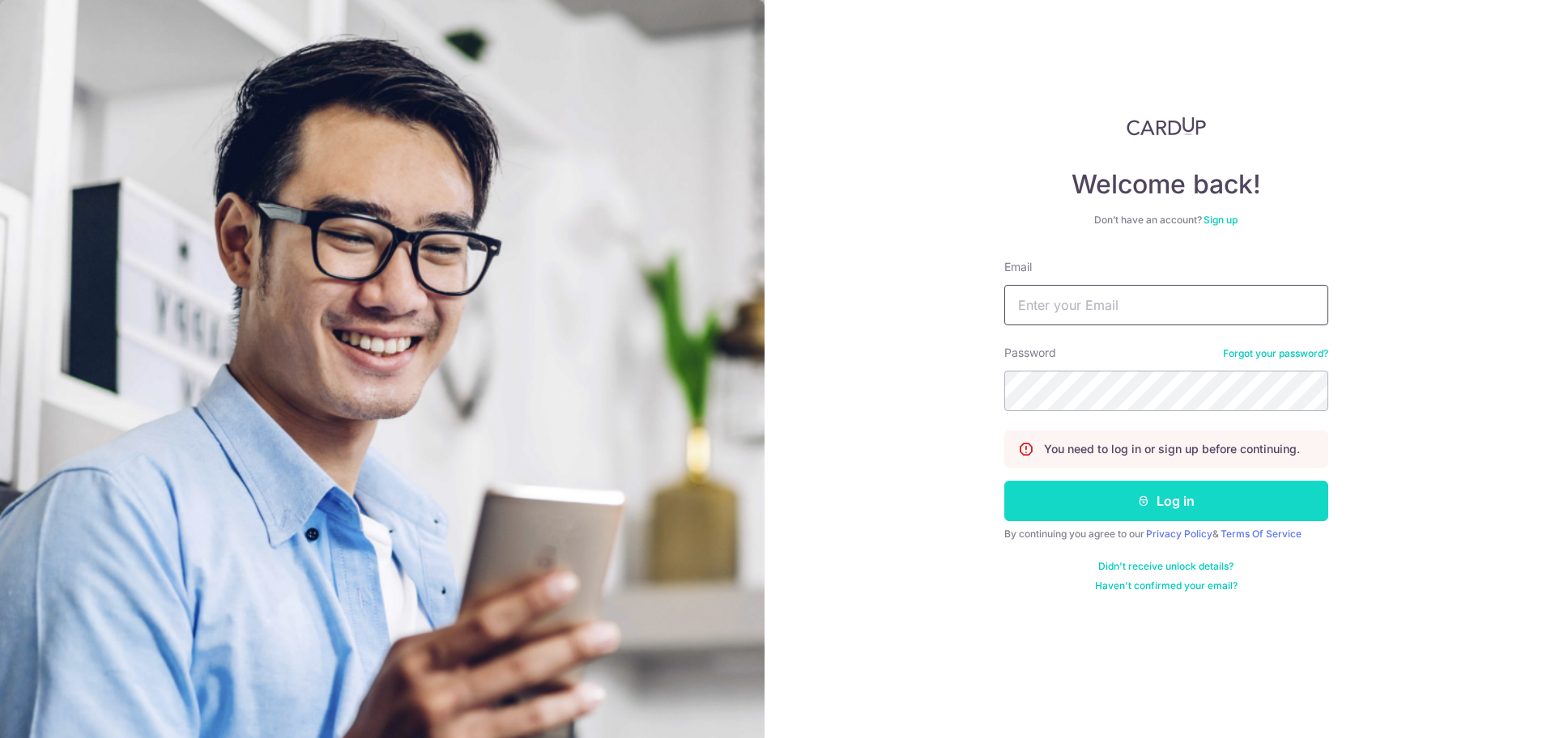
type input "[EMAIL_ADDRESS][DOMAIN_NAME]"
click at [1087, 494] on button "Log in" at bounding box center [1166, 500] width 324 height 40
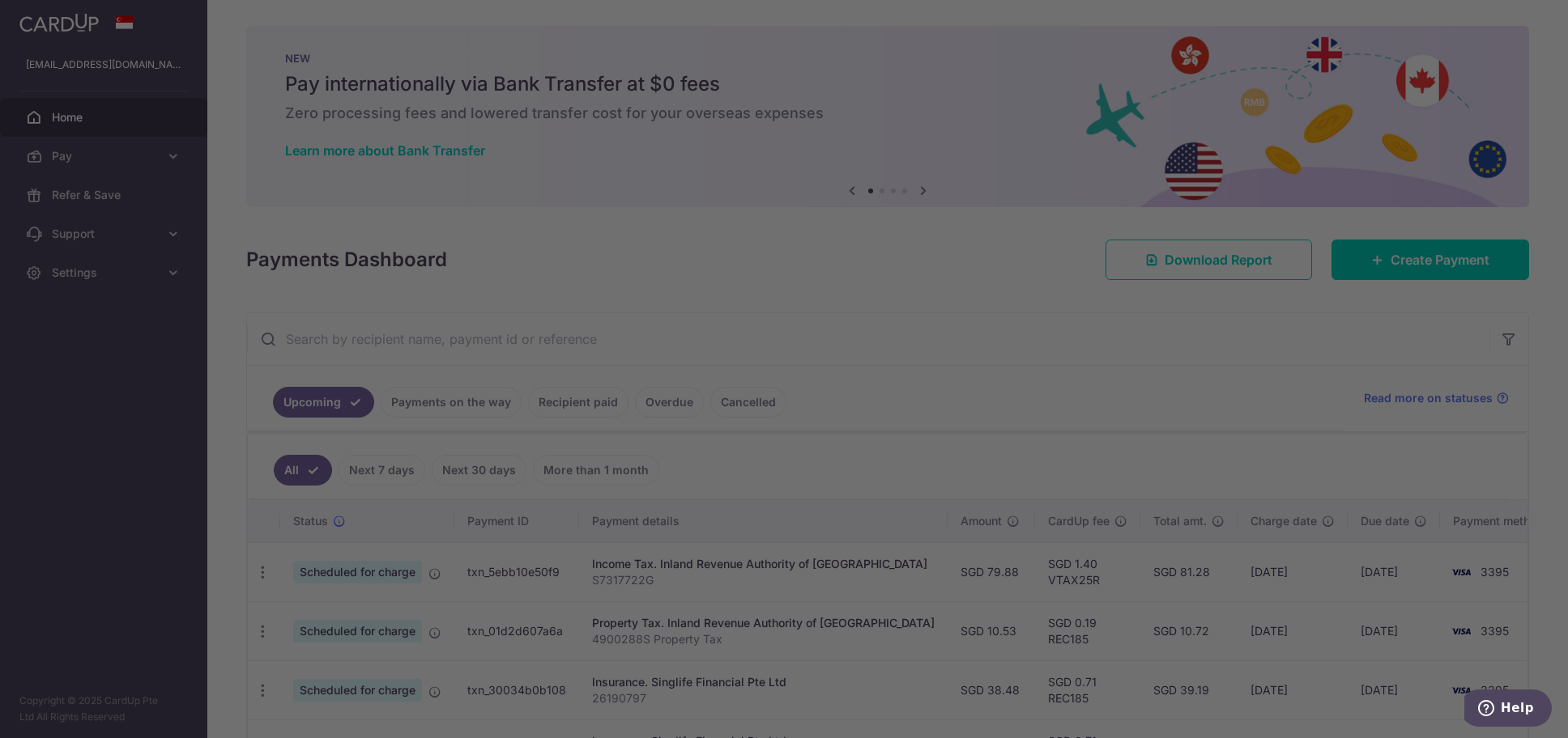
click at [1113, 386] on div at bounding box center [792, 372] width 1584 height 745
click at [1433, 258] on div at bounding box center [792, 372] width 1584 height 745
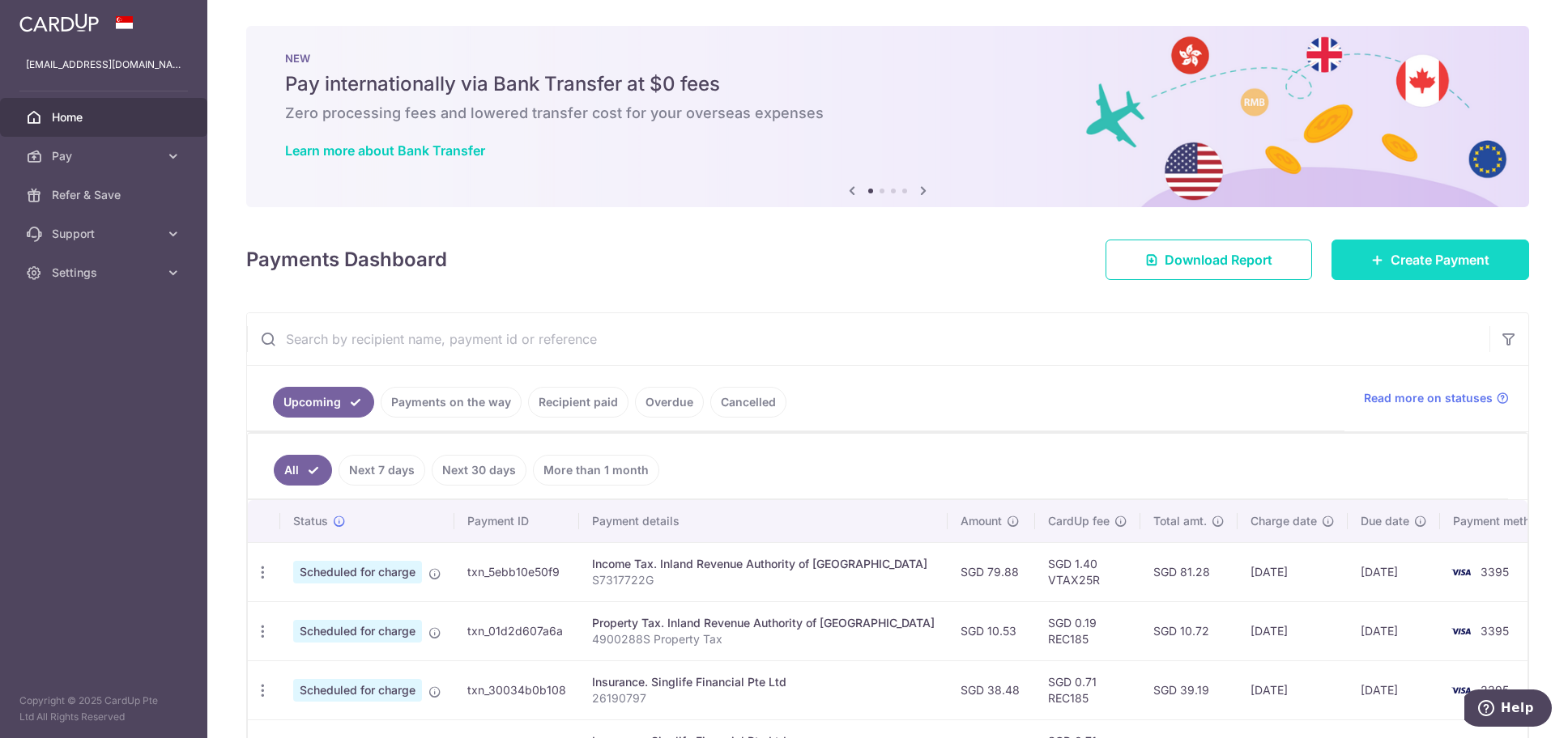
click at [1391, 256] on span "Create Payment" at bounding box center [1440, 260] width 98 height 20
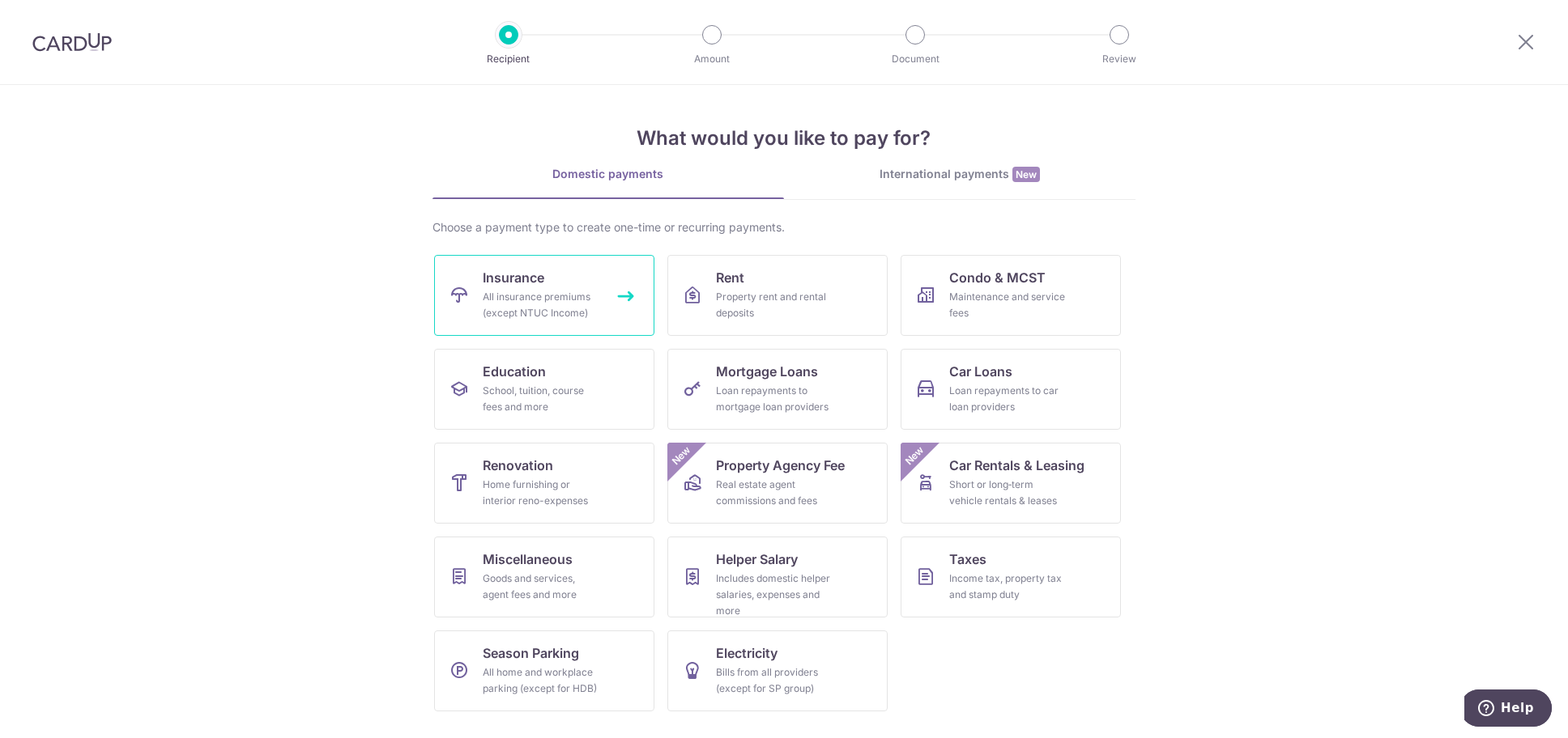
click at [513, 304] on div "All insurance premiums (except NTUC Income)" at bounding box center [541, 304] width 117 height 32
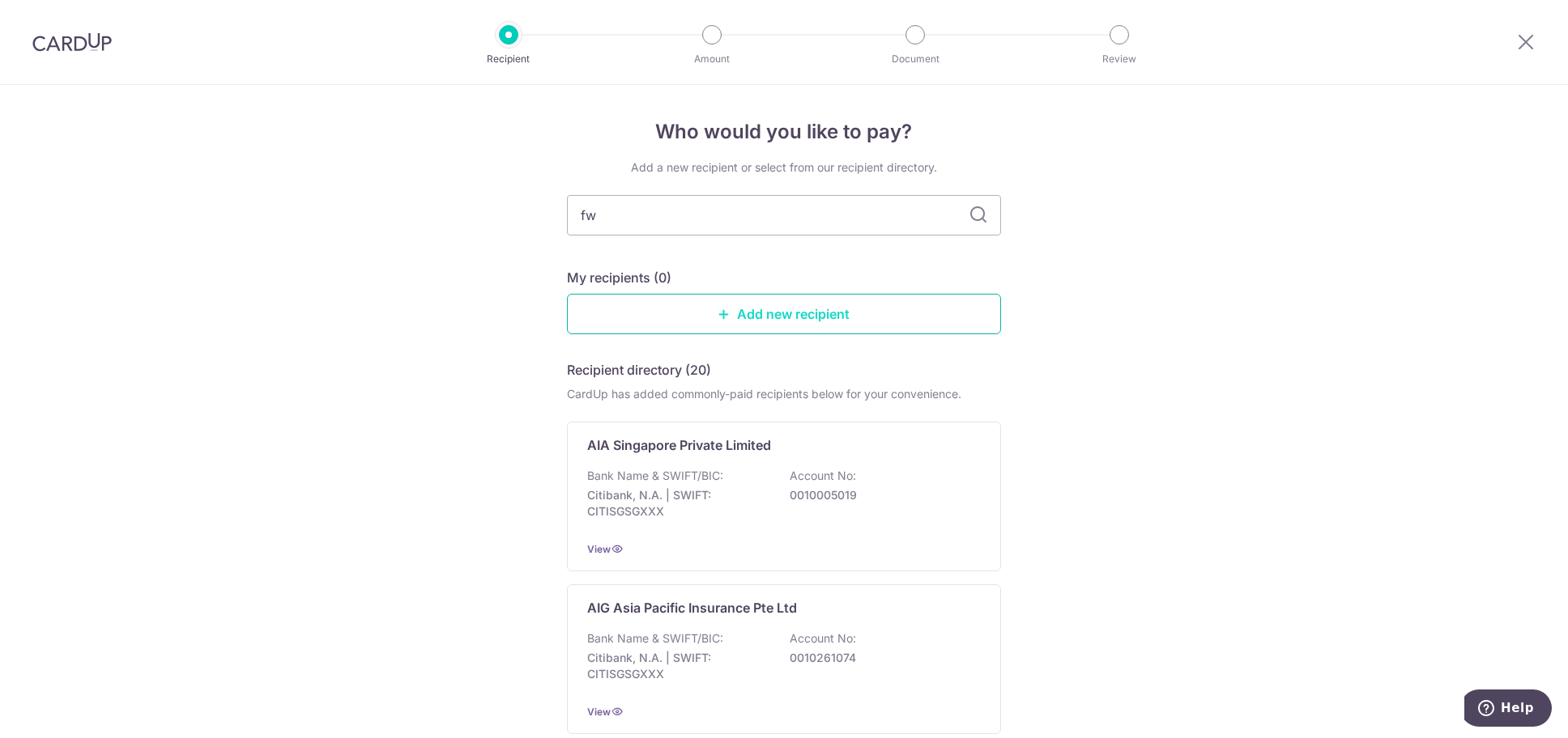
type input "fwd"
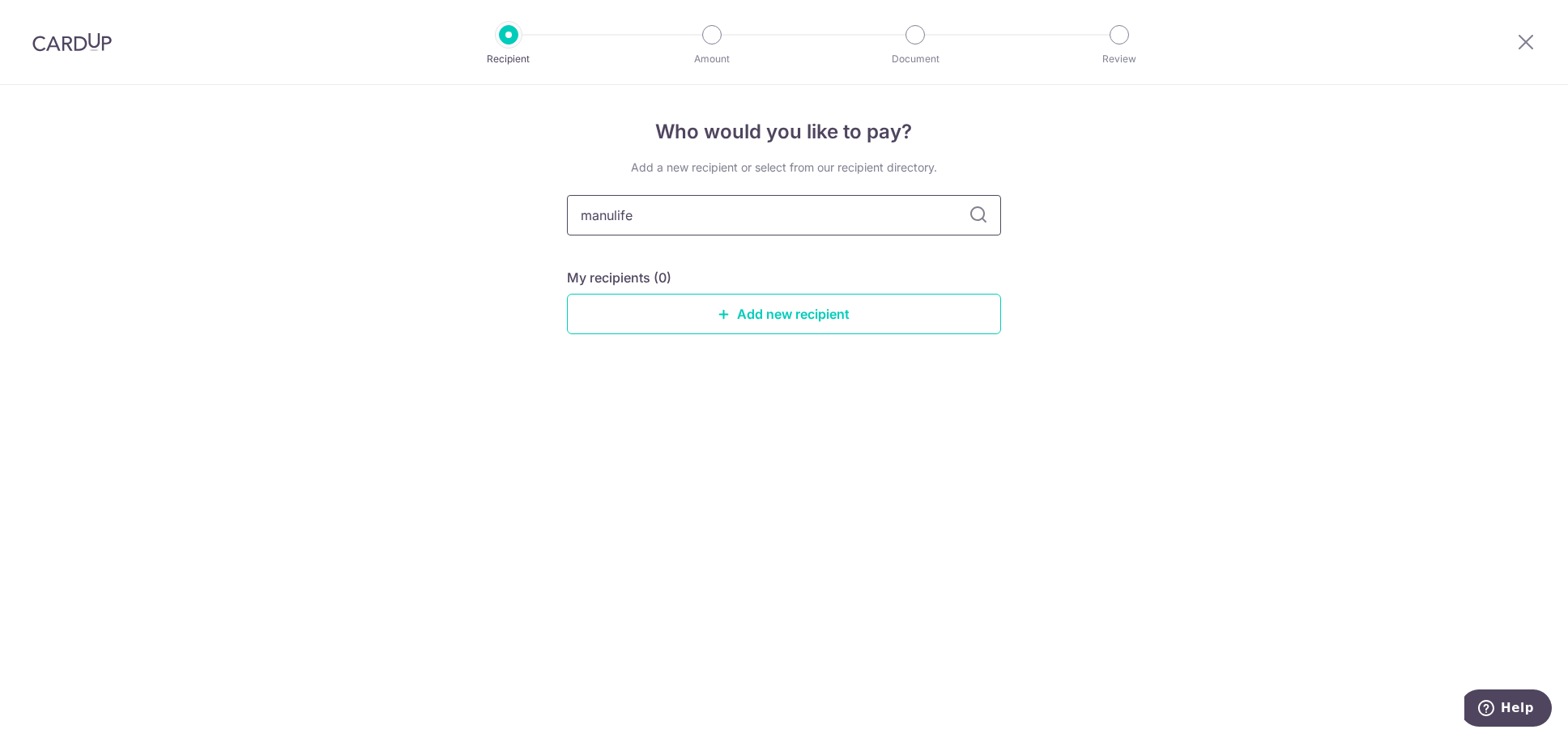
type input "manulife"
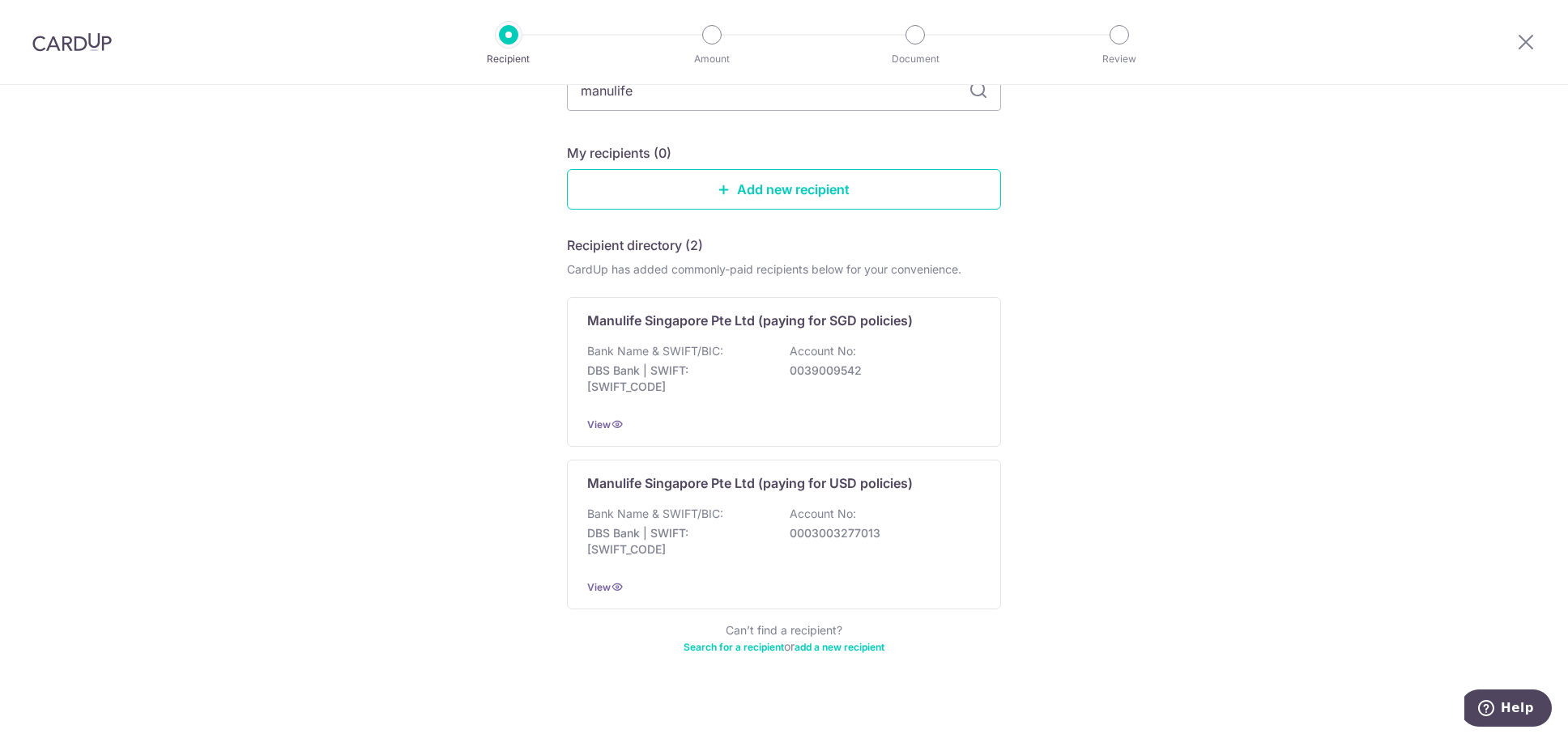
scroll to position [133, 0]
